Goal: Task Accomplishment & Management: Manage account settings

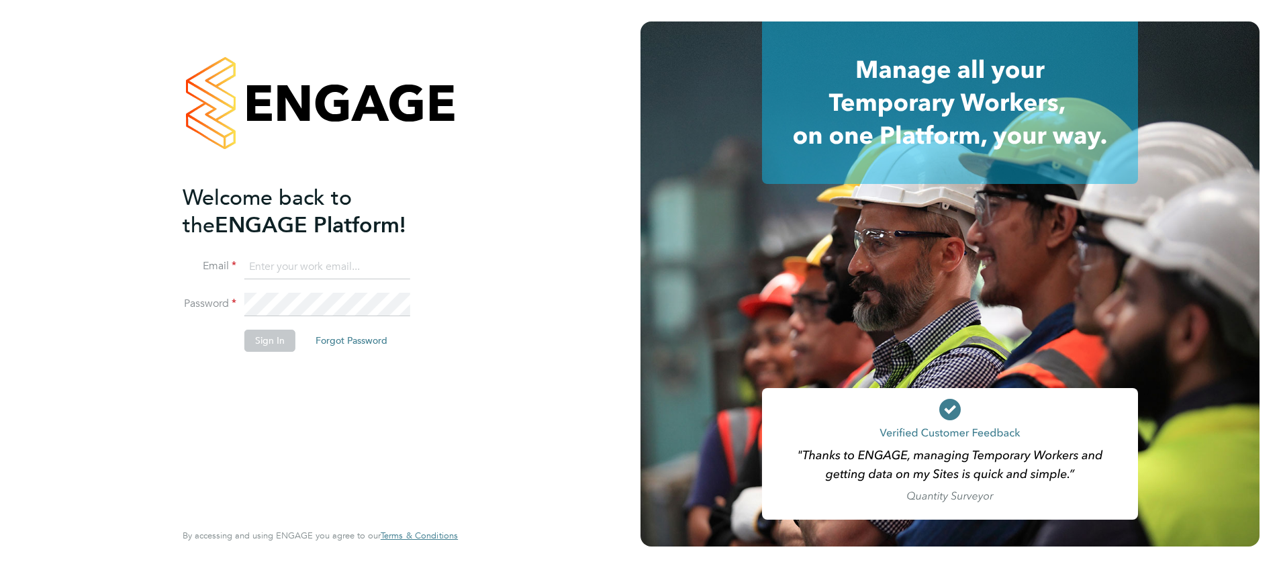
type input "suzanne.bell@apleona.com"
click at [261, 346] on button "Sign In" at bounding box center [269, 340] width 51 height 21
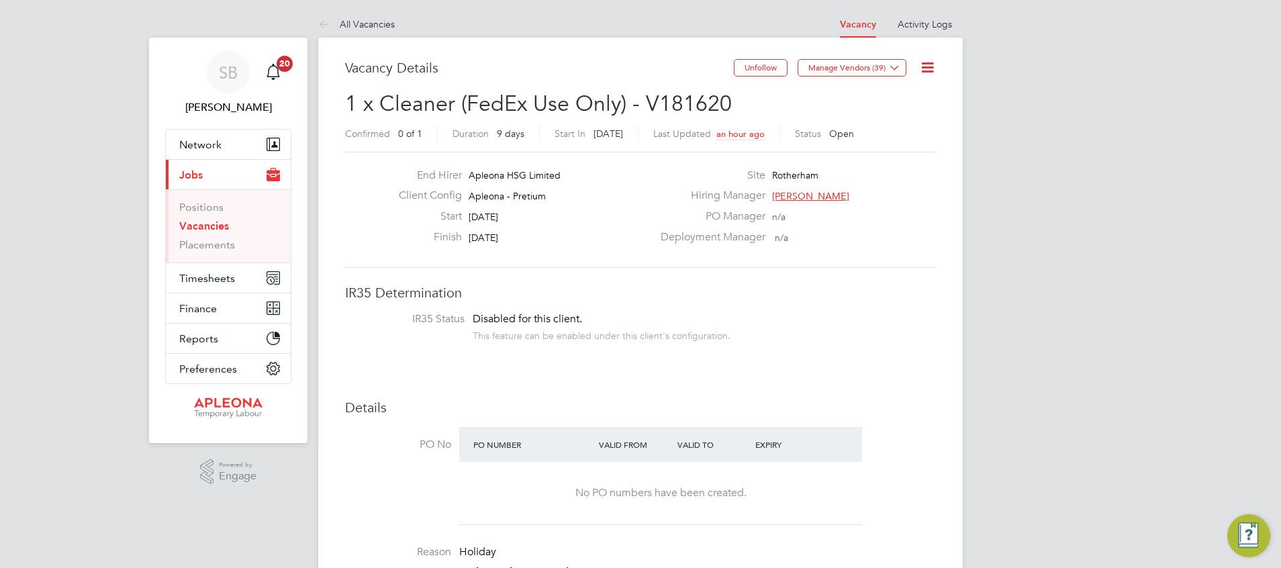
click at [930, 68] on icon at bounding box center [927, 67] width 17 height 17
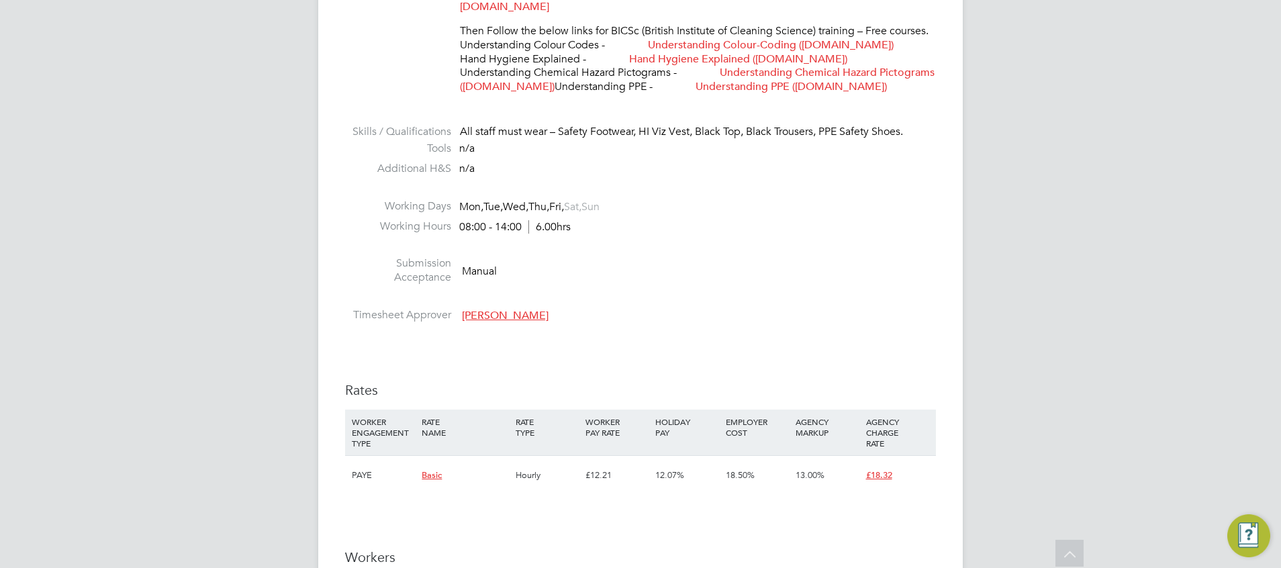
scroll to position [906, 0]
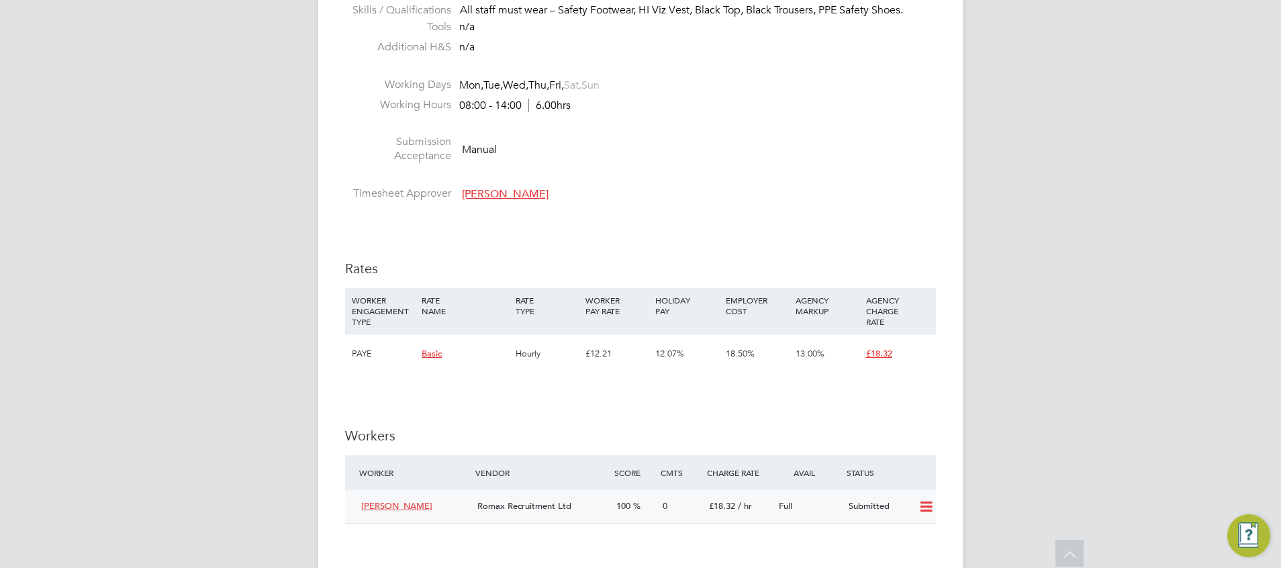
click at [393, 507] on span "[PERSON_NAME]" at bounding box center [396, 505] width 71 height 11
click at [928, 508] on icon at bounding box center [926, 506] width 17 height 11
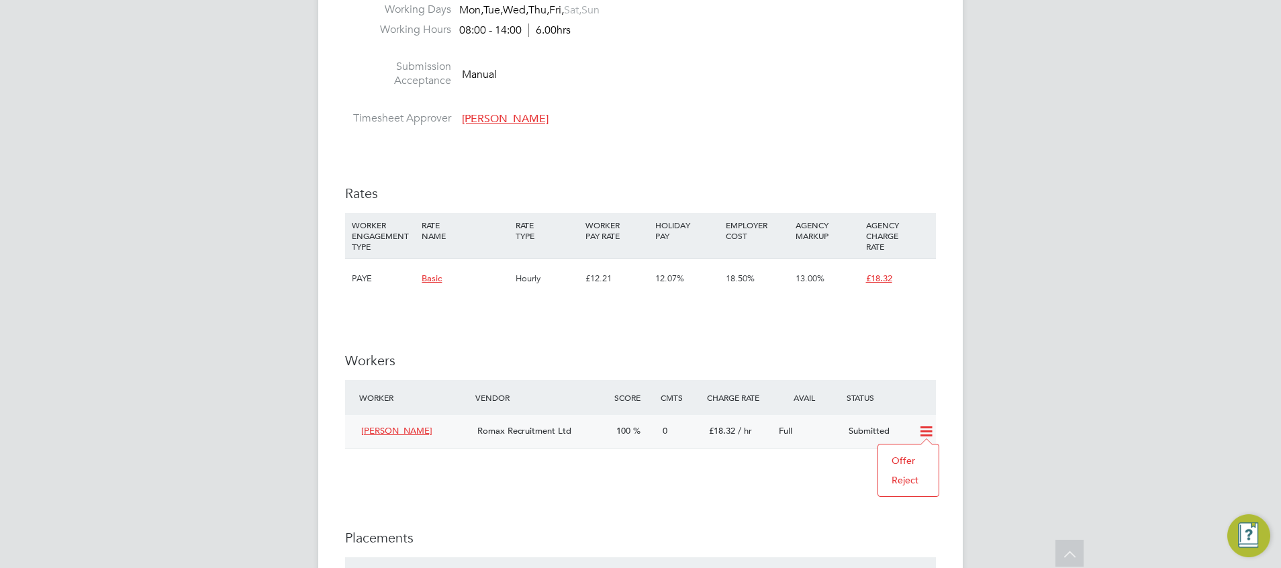
scroll to position [1007, 0]
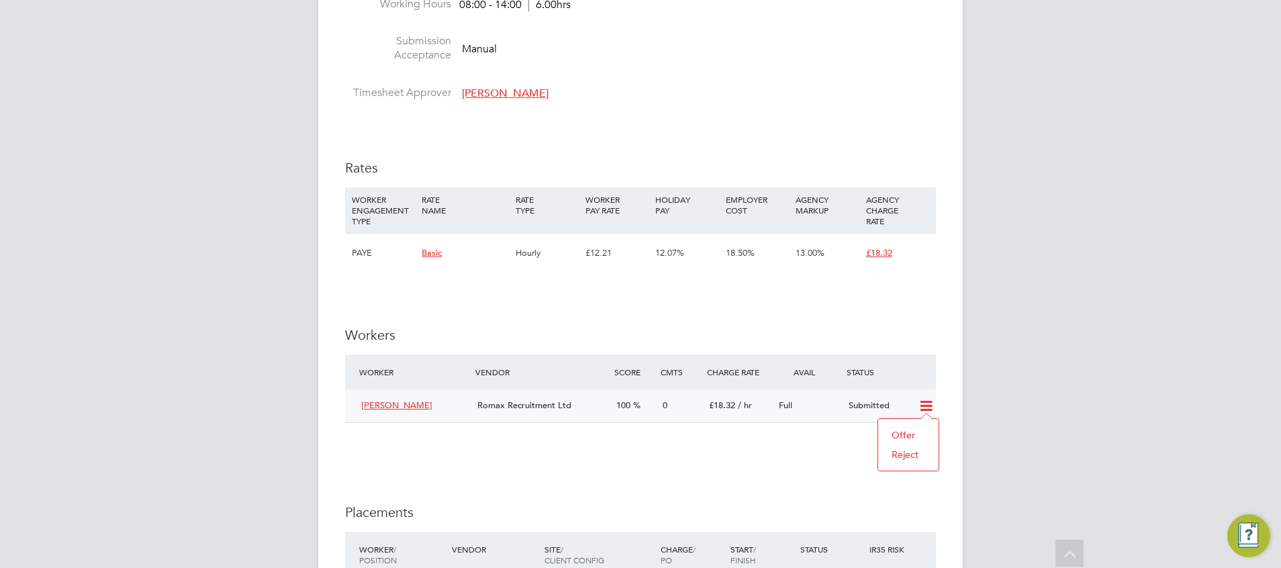
click at [905, 438] on li "Offer" at bounding box center [908, 435] width 47 height 19
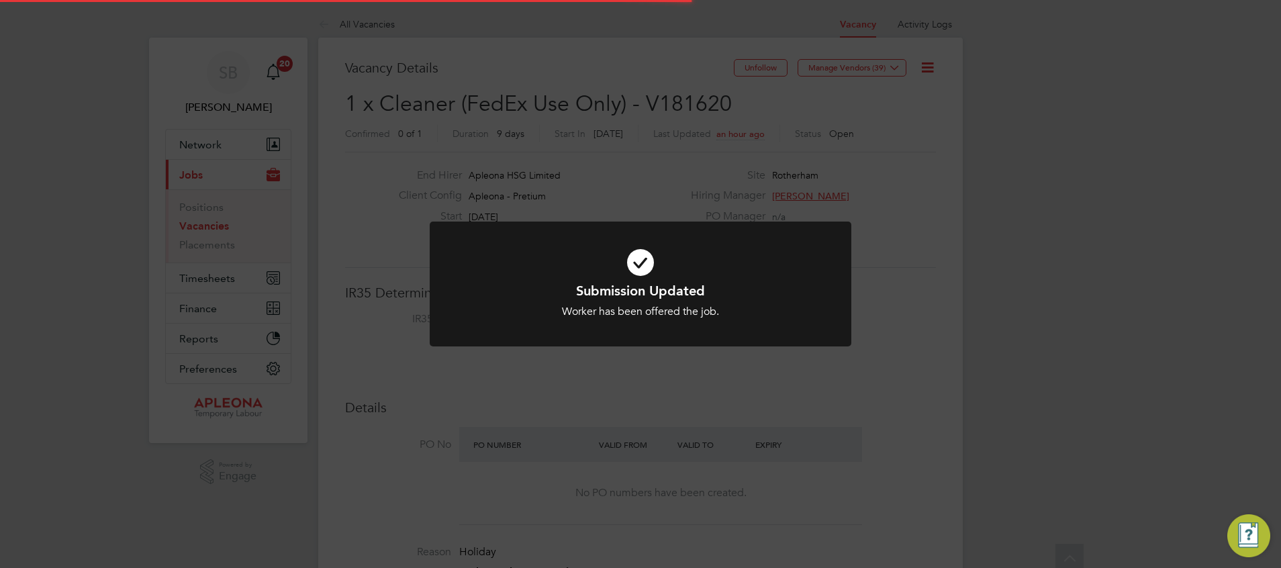
scroll to position [40, 94]
click at [961, 352] on div "Submission Updated Worker has been offered the job. Cancel Okay" at bounding box center [640, 284] width 1281 height 568
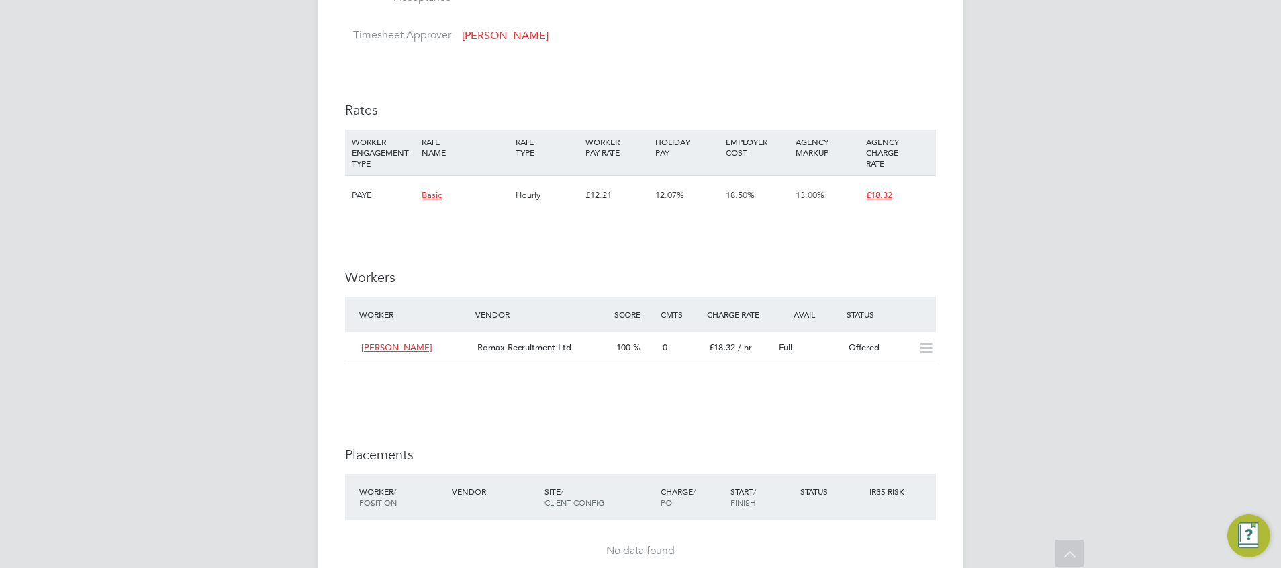
scroll to position [1108, 0]
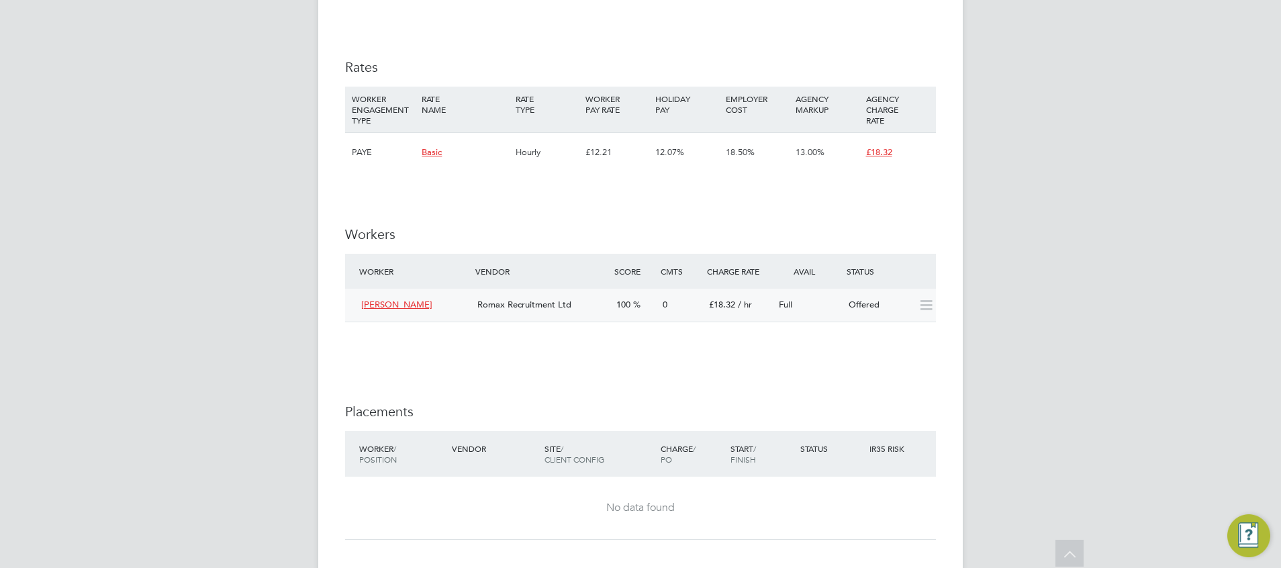
click at [383, 303] on span "[PERSON_NAME]" at bounding box center [396, 304] width 71 height 11
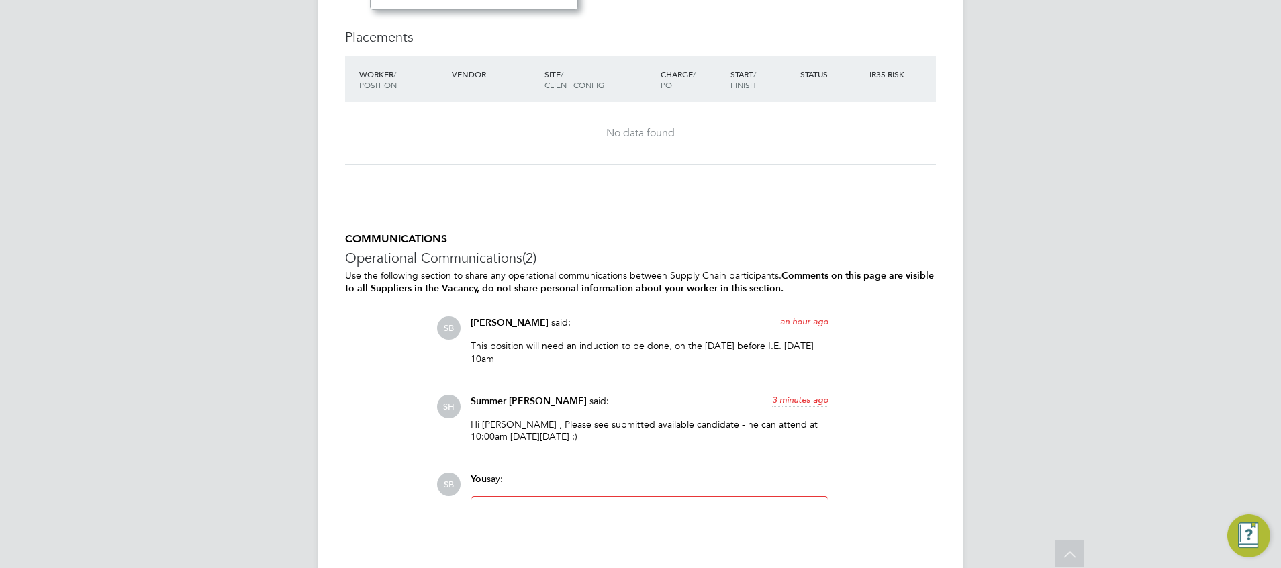
scroll to position [1510, 0]
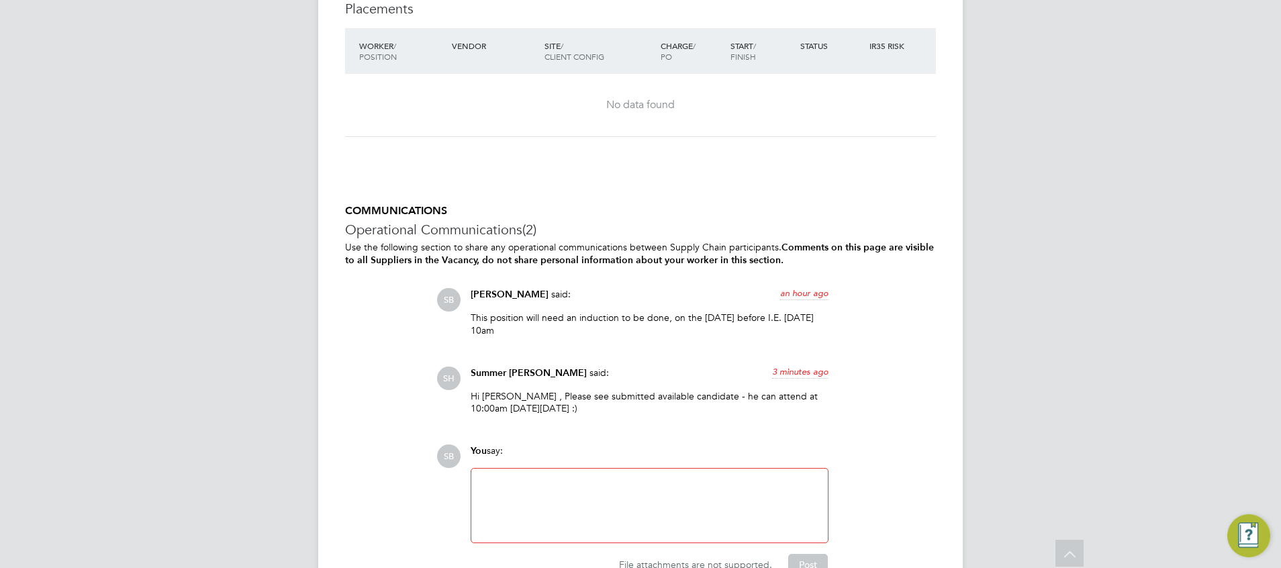
click at [503, 490] on div at bounding box center [649, 506] width 340 height 58
click at [581, 480] on div "Ok Summer Thank You 9offered)" at bounding box center [649, 506] width 340 height 58
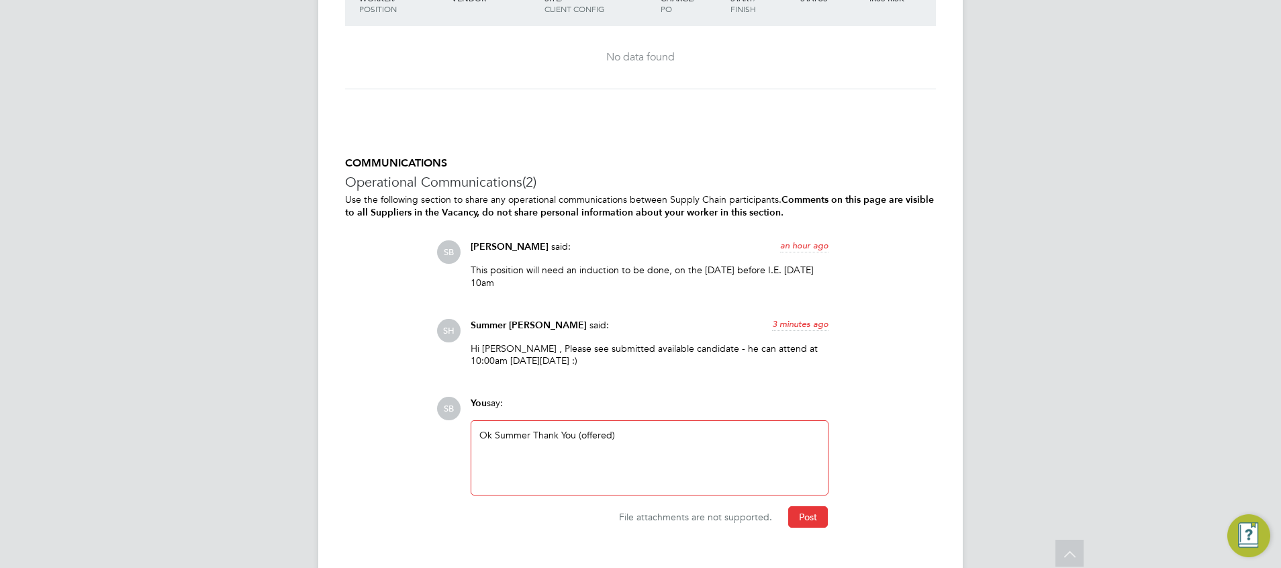
scroll to position [1585, 0]
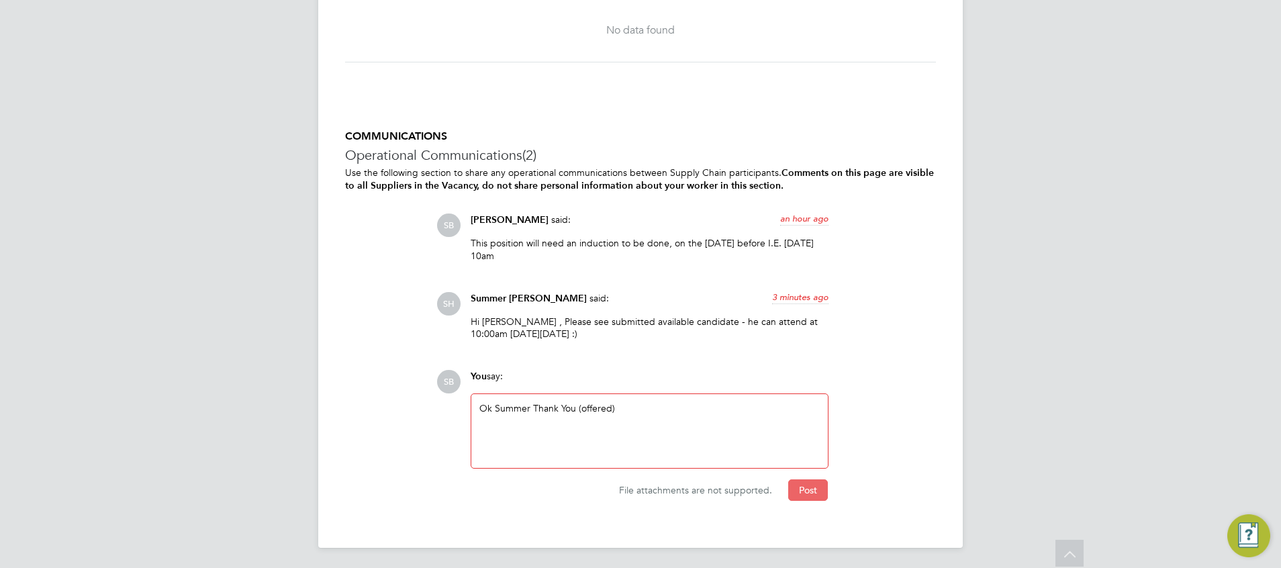
click at [808, 486] on button "Post" at bounding box center [808, 489] width 40 height 21
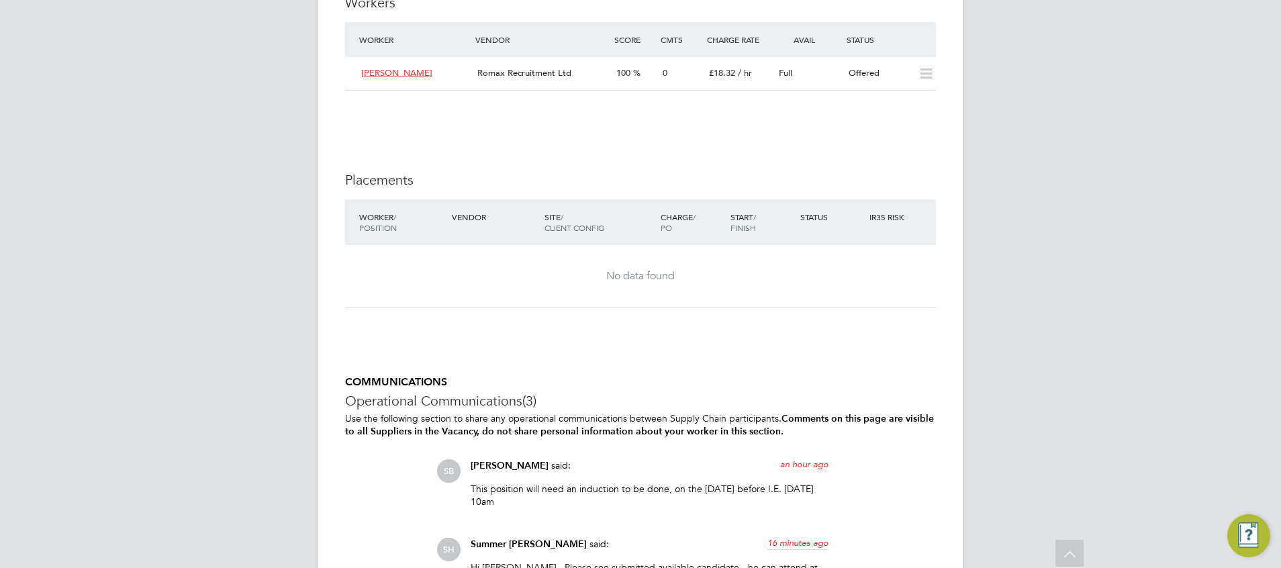
scroll to position [1651, 0]
